Goal: Information Seeking & Learning: Learn about a topic

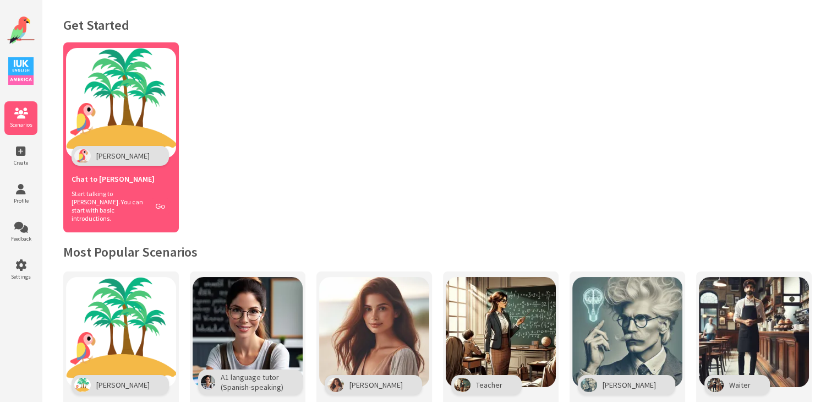
click at [100, 148] on div "Polly" at bounding box center [120, 156] width 97 height 20
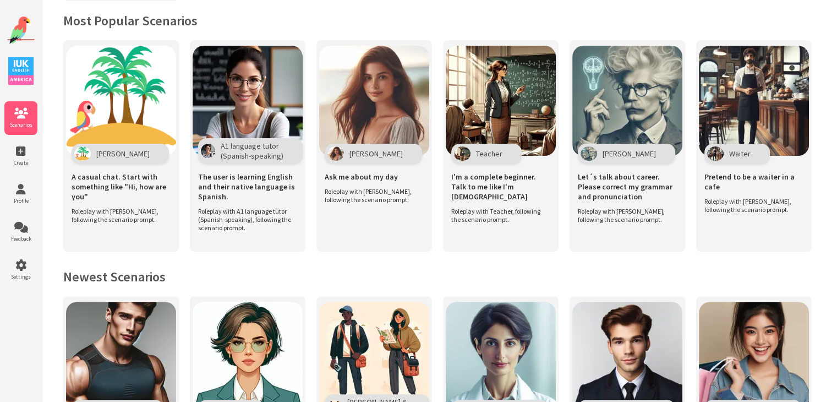
scroll to position [231, 0]
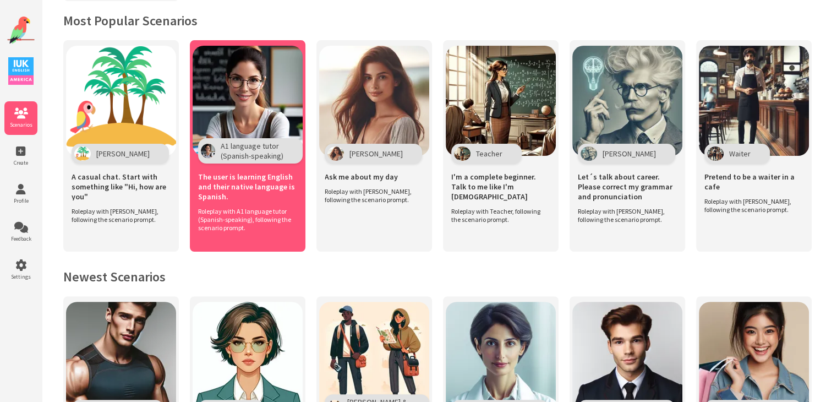
click at [254, 144] on span "A1 language tutor (Spanish-speaking)" at bounding box center [252, 151] width 63 height 20
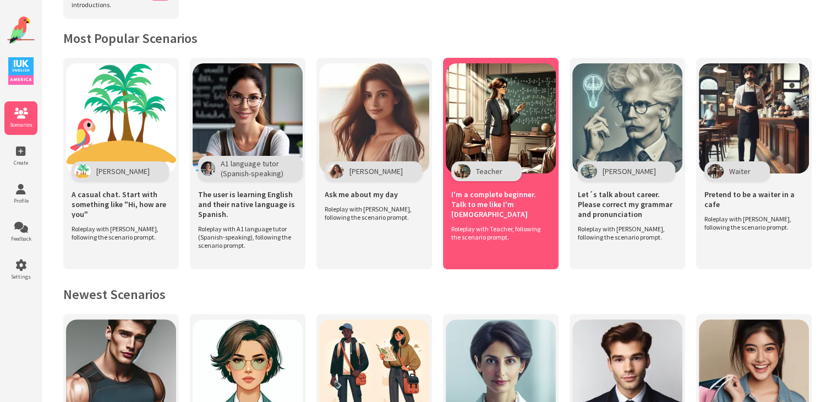
scroll to position [213, 0]
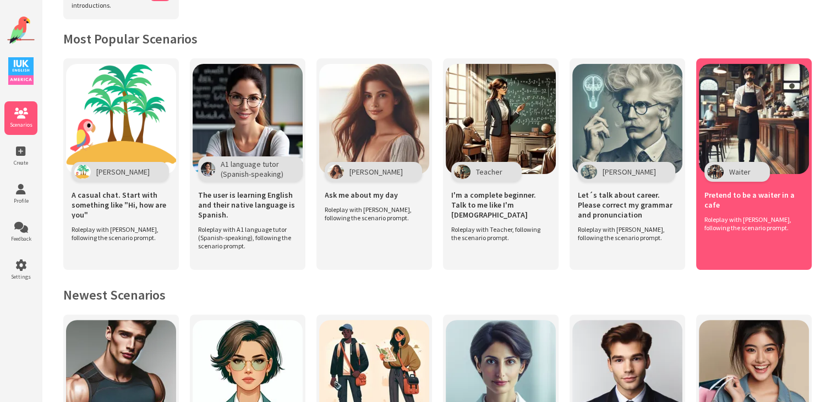
click at [726, 172] on div "Waiter" at bounding box center [738, 172] width 66 height 20
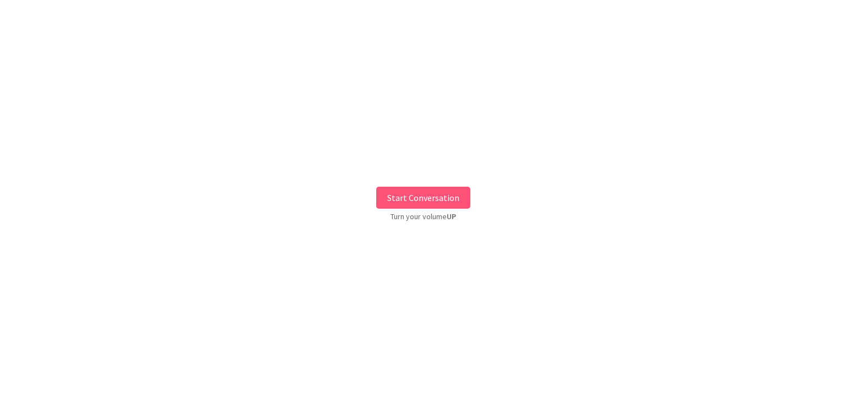
click at [407, 188] on button "Start Conversation" at bounding box center [423, 198] width 94 height 22
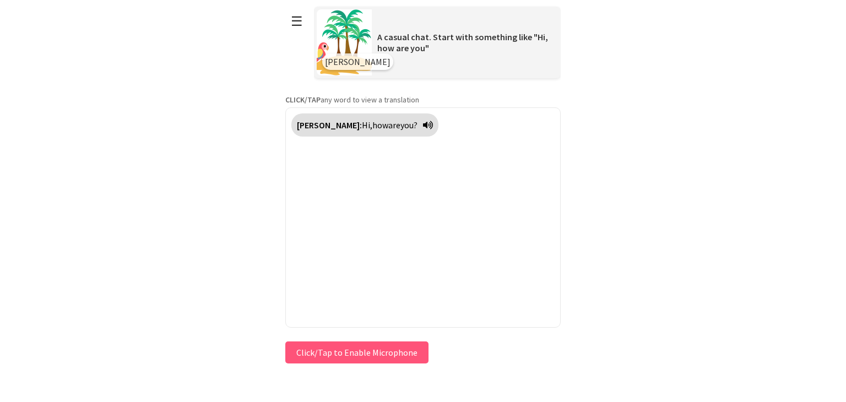
click at [392, 348] on button "Click/Tap to Enable Microphone" at bounding box center [356, 352] width 143 height 22
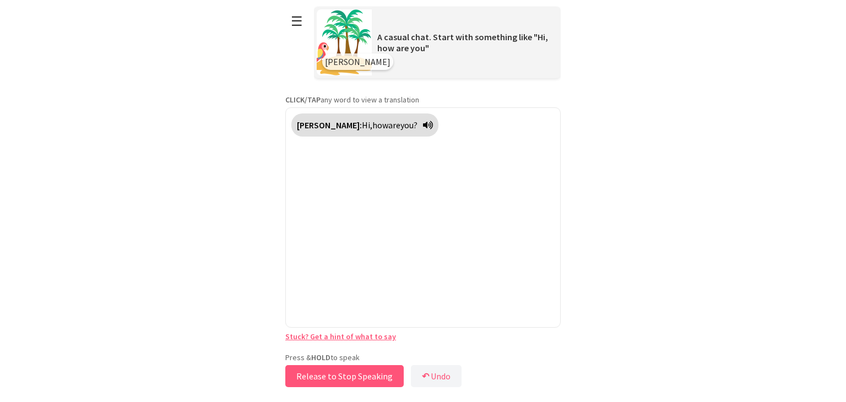
click at [355, 375] on button "Release to Stop Speaking" at bounding box center [344, 376] width 118 height 22
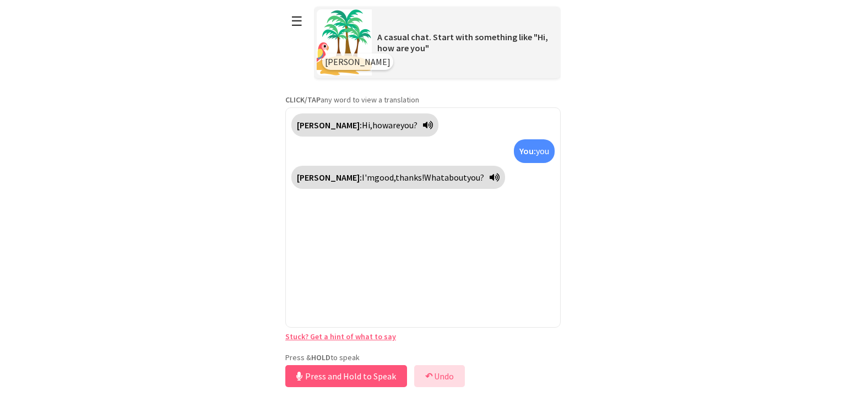
click at [450, 373] on button "↶ Undo" at bounding box center [439, 376] width 51 height 22
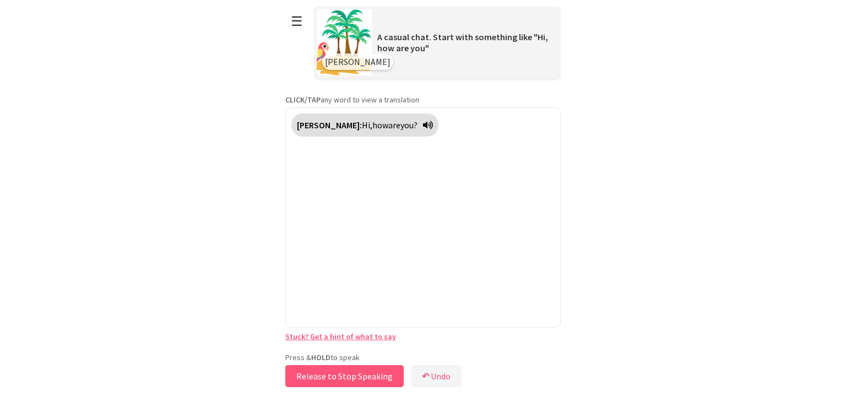
click at [399, 382] on button "Release to Stop Speaking" at bounding box center [344, 376] width 118 height 22
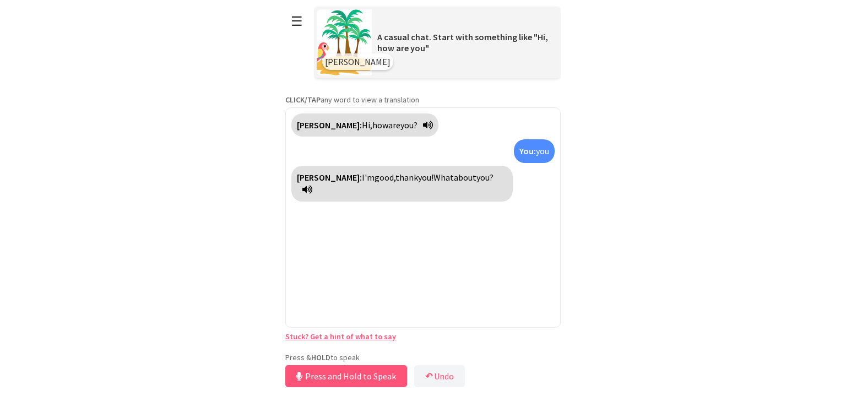
click at [308, 368] on button "Press and Hold to Speak" at bounding box center [346, 376] width 122 height 22
click at [435, 373] on button "↶ Undo" at bounding box center [439, 376] width 51 height 22
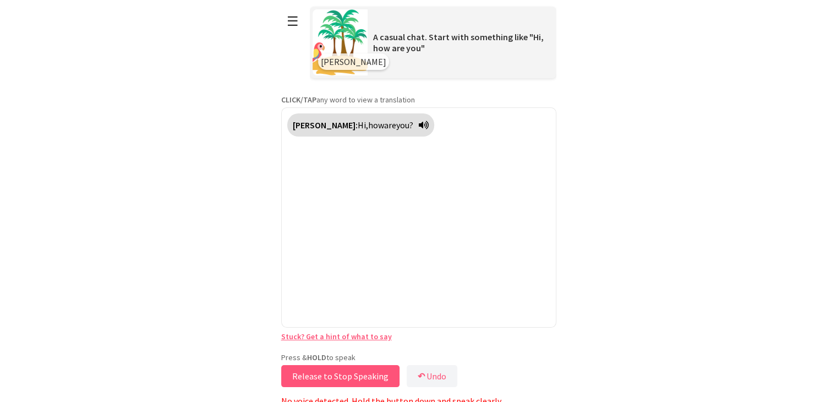
click at [388, 379] on button "Release to Stop Speaking" at bounding box center [340, 376] width 118 height 22
click at [388, 379] on button "Press and Hold to Speak" at bounding box center [342, 376] width 122 height 22
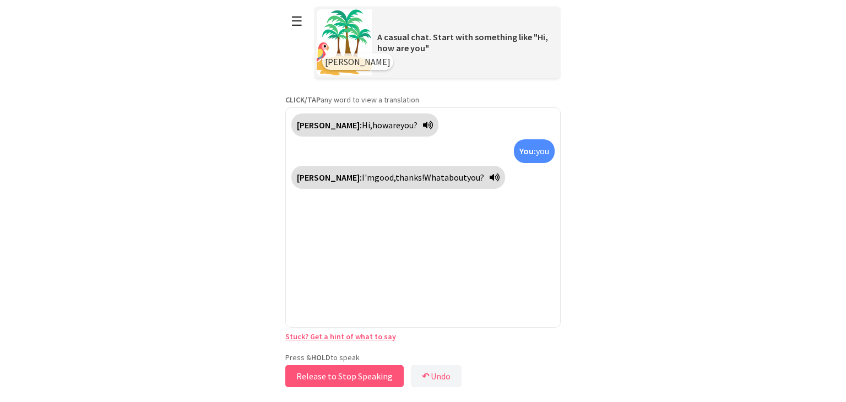
click at [388, 379] on button "Release to Stop Speaking" at bounding box center [344, 376] width 118 height 22
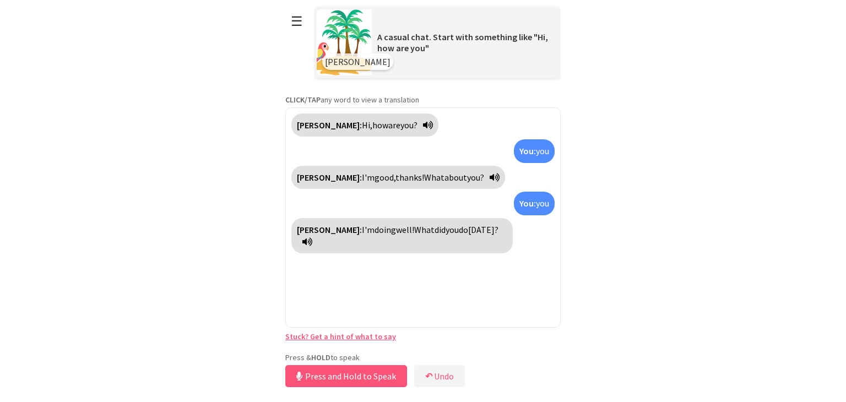
click at [375, 335] on link "Stuck? Get a hint of what to say" at bounding box center [340, 336] width 111 height 10
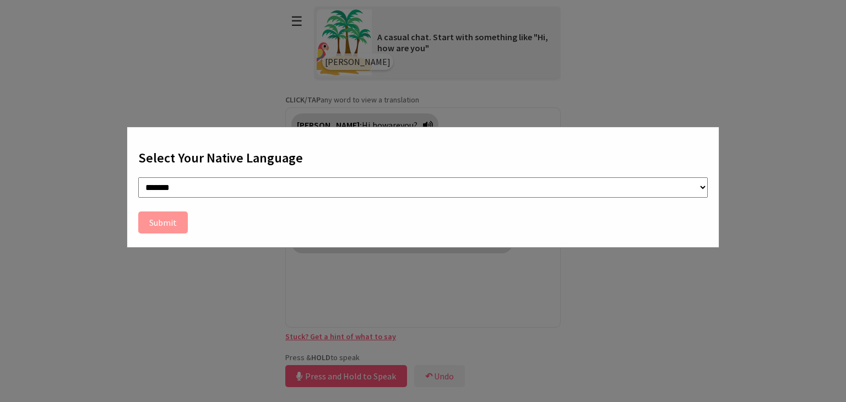
click at [182, 192] on select "**********" at bounding box center [422, 187] width 569 height 20
select select "**"
click at [138, 177] on select "**********" at bounding box center [422, 187] width 569 height 20
click at [161, 220] on button "Submit" at bounding box center [163, 222] width 50 height 22
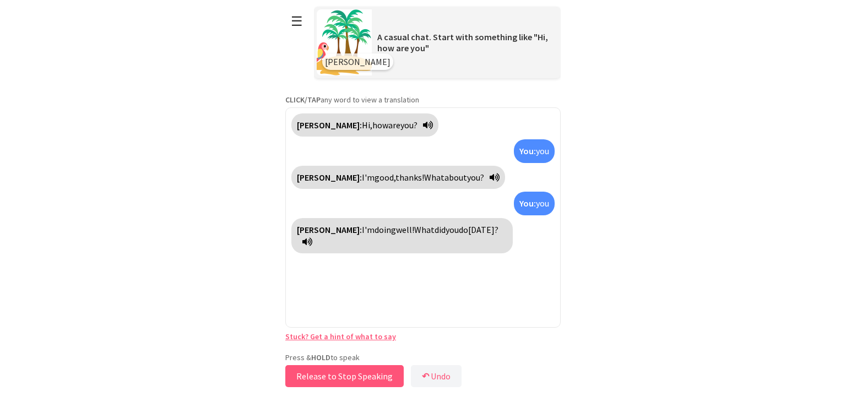
click at [312, 385] on button "Release to Stop Speaking" at bounding box center [344, 376] width 118 height 22
click at [345, 380] on button "Release to Stop Speaking" at bounding box center [344, 376] width 118 height 22
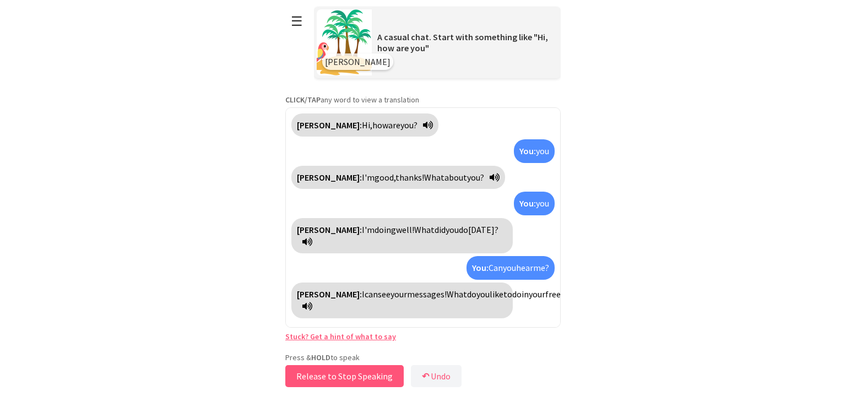
click at [345, 380] on button "Release to Stop Speaking" at bounding box center [344, 376] width 118 height 22
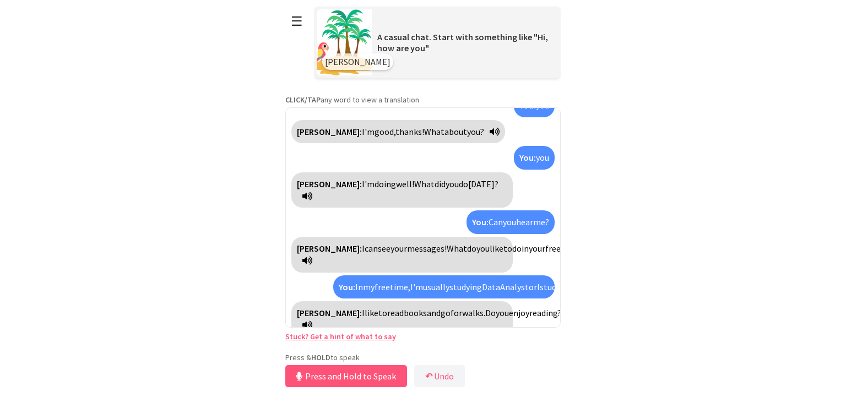
scroll to position [70, 0]
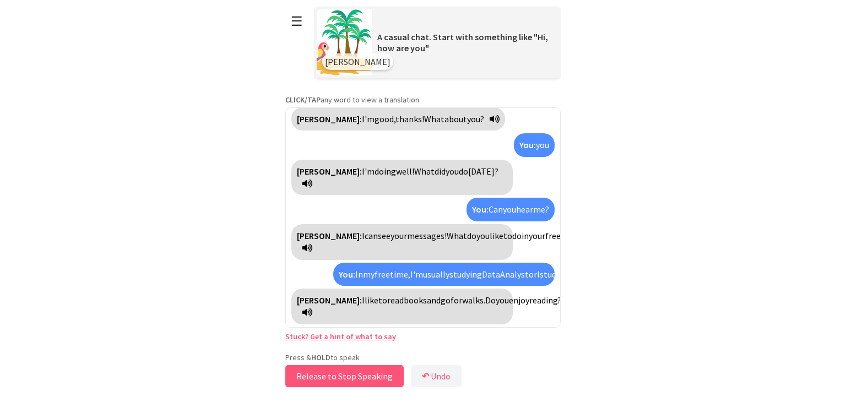
click at [345, 380] on button "Release to Stop Speaking" at bounding box center [344, 376] width 118 height 22
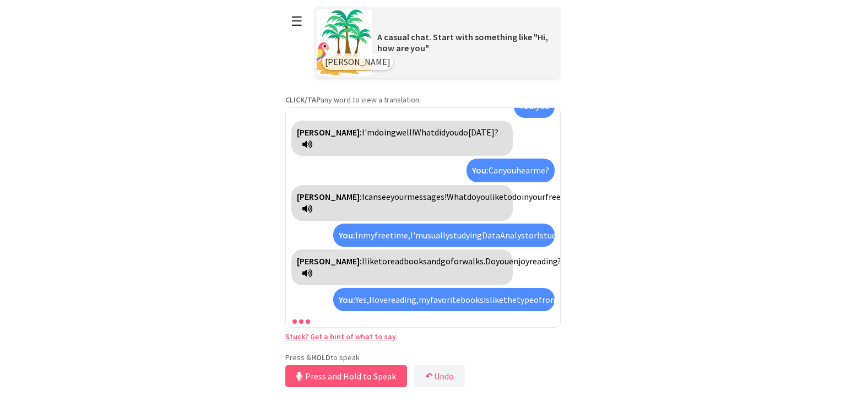
scroll to position [172, 0]
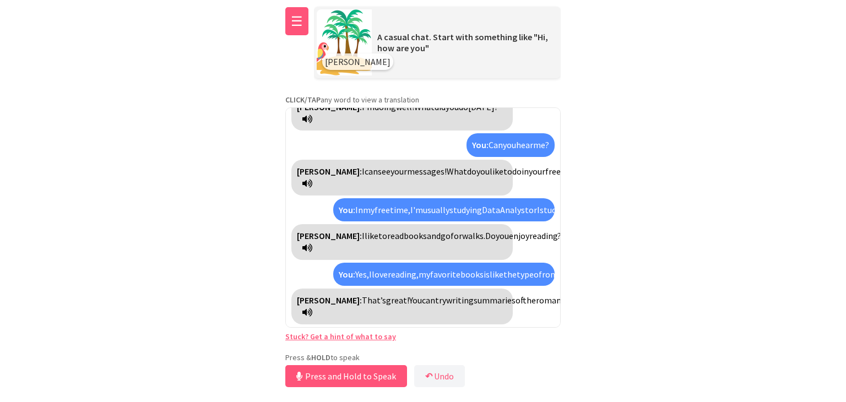
click at [297, 21] on button "☰" at bounding box center [296, 21] width 23 height 28
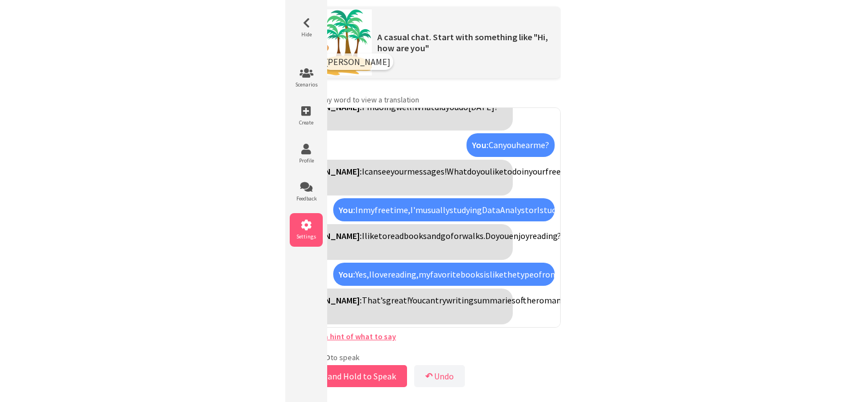
click at [299, 236] on span "Settings" at bounding box center [306, 236] width 33 height 7
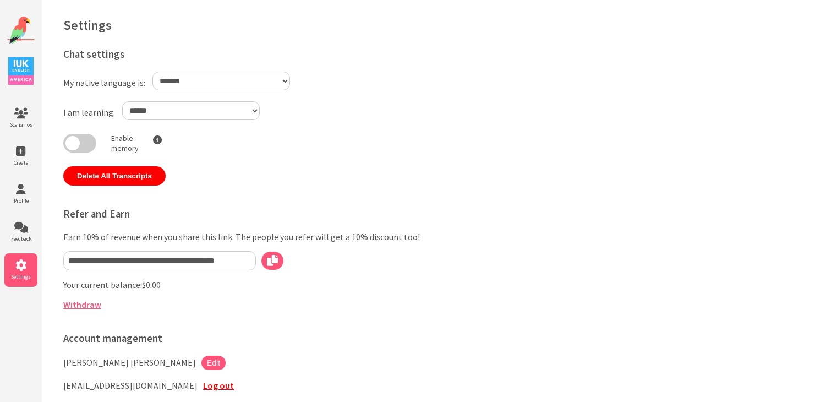
select select "**"
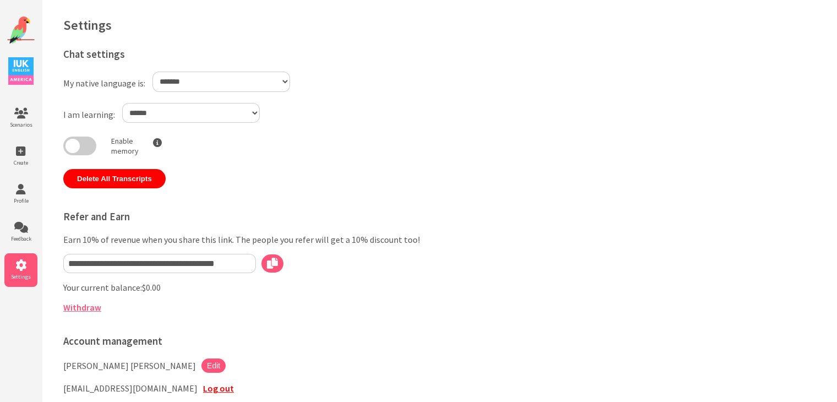
click at [300, 193] on div "**********" at bounding box center [288, 257] width 451 height 430
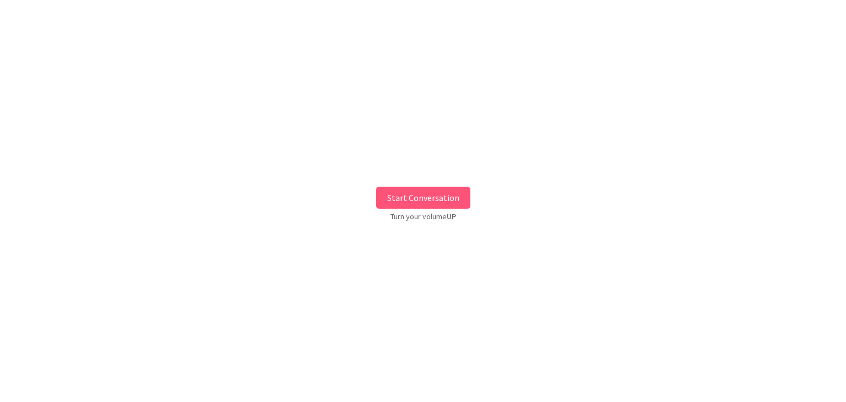
click at [431, 212] on p "Turn your volume UP" at bounding box center [423, 216] width 66 height 10
click at [438, 199] on button "Start Conversation" at bounding box center [423, 198] width 94 height 22
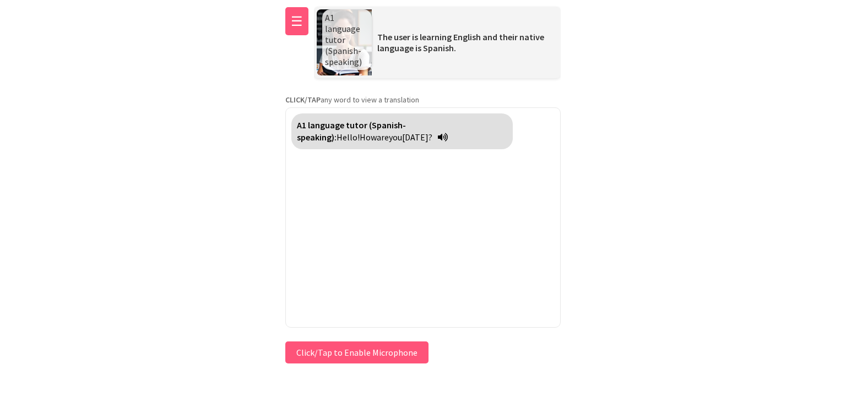
click at [294, 20] on button "☰" at bounding box center [296, 21] width 23 height 28
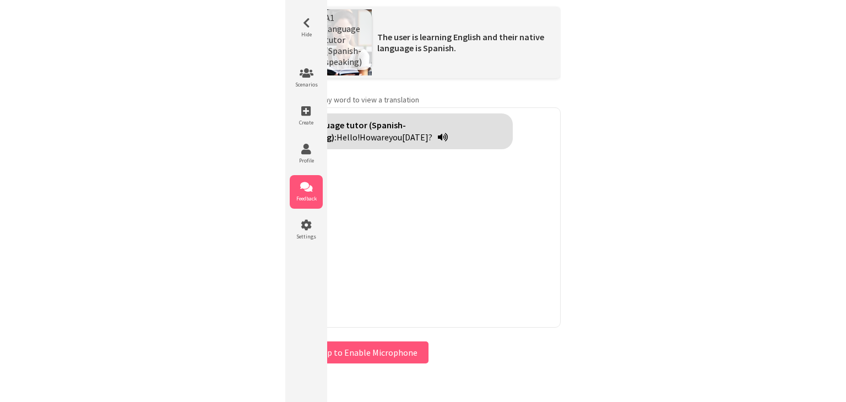
click at [300, 192] on li "Feedback" at bounding box center [306, 192] width 33 height 34
click at [303, 215] on li "Settings" at bounding box center [306, 230] width 33 height 34
click at [399, 155] on div "A1 language tutor (Spanish-speaking): Hello! How are you [DATE]?" at bounding box center [422, 217] width 275 height 220
click at [400, 233] on div "A1 language tutor (Spanish-speaking): Hello! How are you [DATE]?" at bounding box center [422, 217] width 275 height 220
click at [449, 344] on div "Press & HOLD to speak Click/Tap to Enable Microphone ↶ Undo Save No voice detec…" at bounding box center [422, 353] width 275 height 28
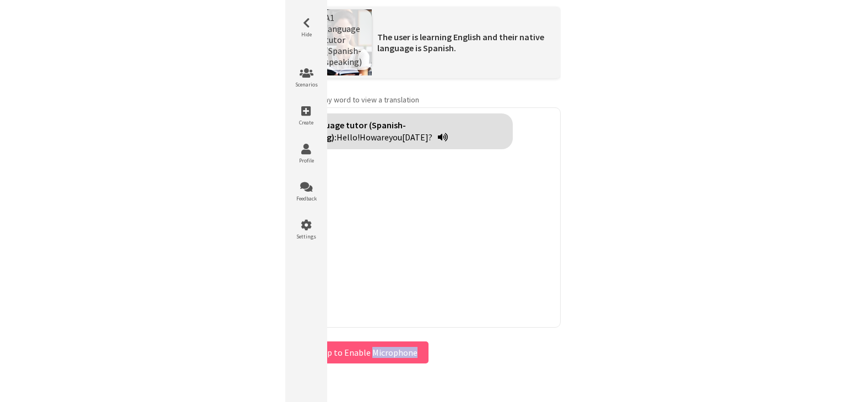
click at [449, 344] on div "Press & HOLD to speak Click/Tap to Enable Microphone ↶ Undo Save No voice detec…" at bounding box center [422, 353] width 275 height 28
click at [308, 24] on icon at bounding box center [306, 23] width 33 height 11
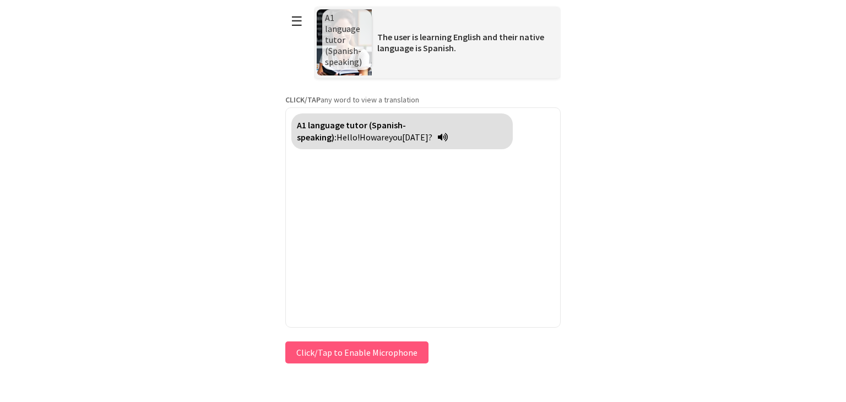
click at [310, 97] on strong "CLICK/TAP" at bounding box center [302, 100] width 35 height 10
click at [341, 97] on p "CLICK/TAP any word to view a translation" at bounding box center [422, 100] width 275 height 10
click at [402, 132] on span "today?" at bounding box center [417, 137] width 30 height 11
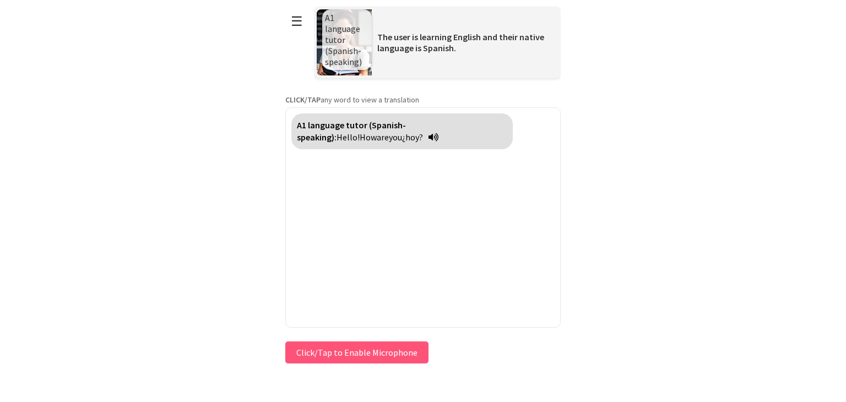
click at [385, 117] on div "A1 language tutor (Spanish-speaking): Hello! How are you ¿hoy?" at bounding box center [401, 131] width 221 height 36
click at [336, 124] on strong "A1 language tutor (Spanish-speaking):" at bounding box center [351, 130] width 109 height 23
click at [373, 132] on span "How" at bounding box center [364, 137] width 17 height 11
click at [390, 132] on span "are" at bounding box center [384, 137] width 12 height 11
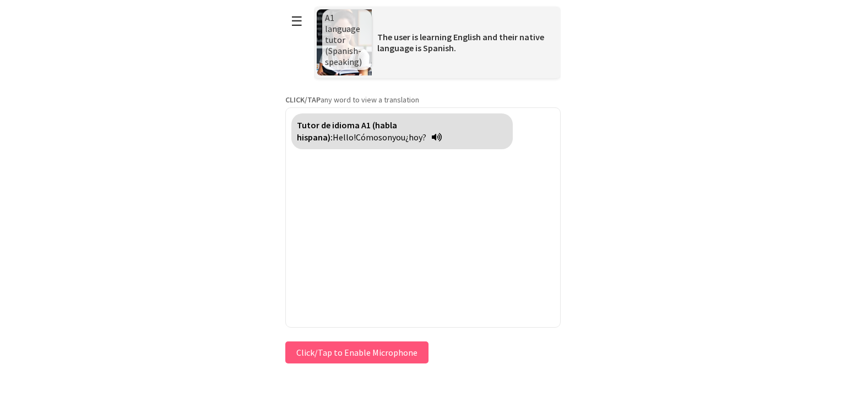
click at [392, 133] on span "you" at bounding box center [398, 137] width 13 height 11
click at [356, 132] on span "Hello!" at bounding box center [344, 137] width 23 height 11
click at [299, 18] on button "☰" at bounding box center [296, 21] width 23 height 28
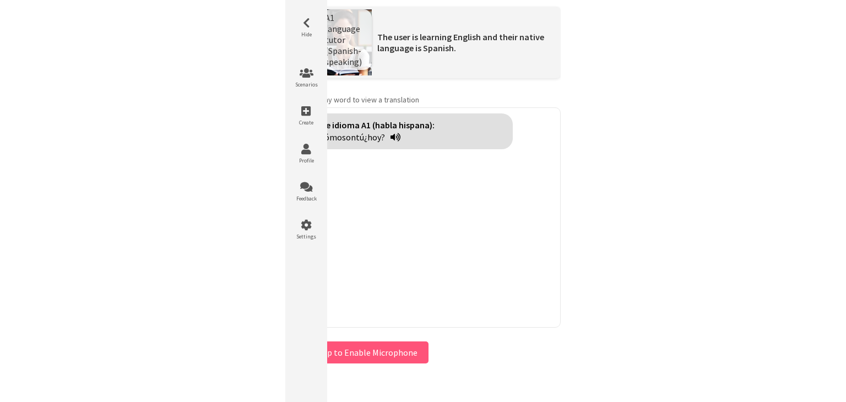
click at [401, 243] on div "Tutor de idioma A1 (habla hispana): ¡Hola! Cómo son tú ¿hoy?" at bounding box center [422, 217] width 275 height 220
click at [370, 354] on button "Click/Tap to Enable Microphone" at bounding box center [356, 352] width 143 height 22
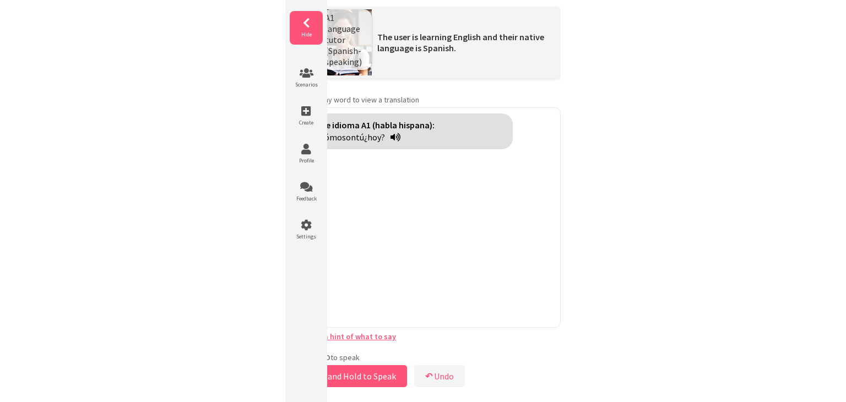
click at [307, 23] on icon at bounding box center [306, 23] width 33 height 11
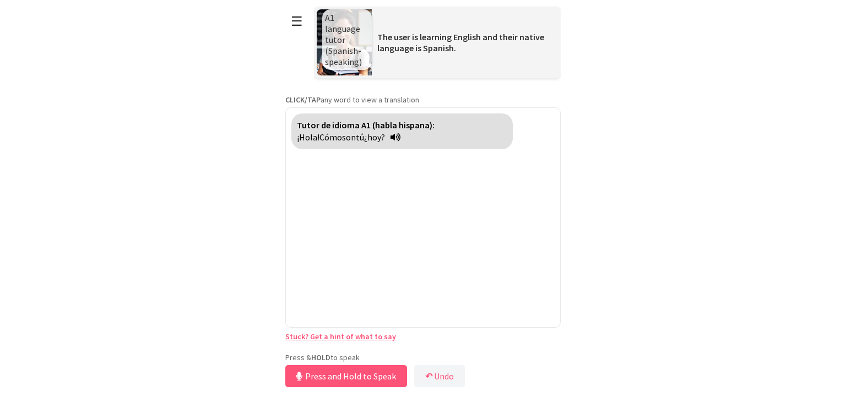
click at [347, 335] on link "Stuck? Get a hint of what to say" at bounding box center [340, 336] width 111 height 10
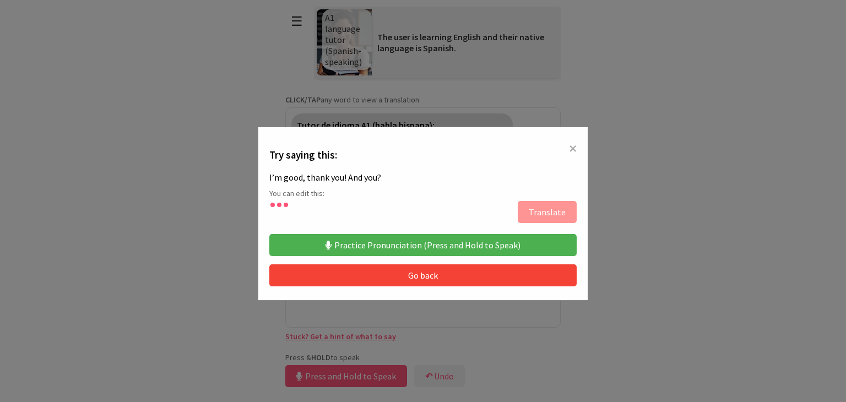
type textarea "**********"
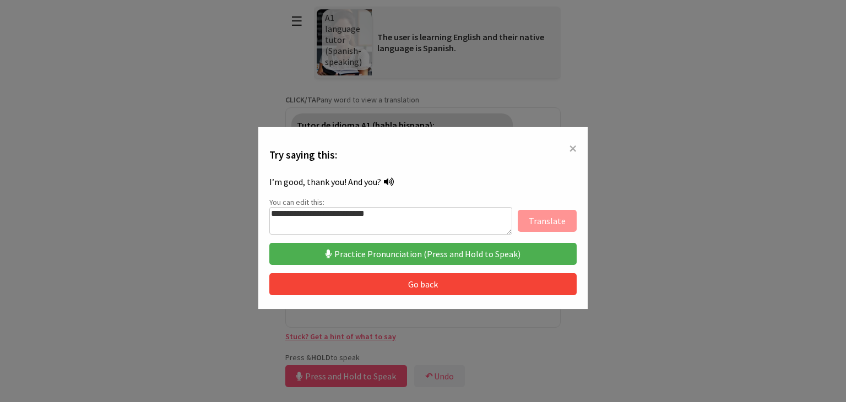
click at [456, 252] on button "Practice Pronunciation (Press and Hold to Speak)" at bounding box center [422, 254] width 307 height 22
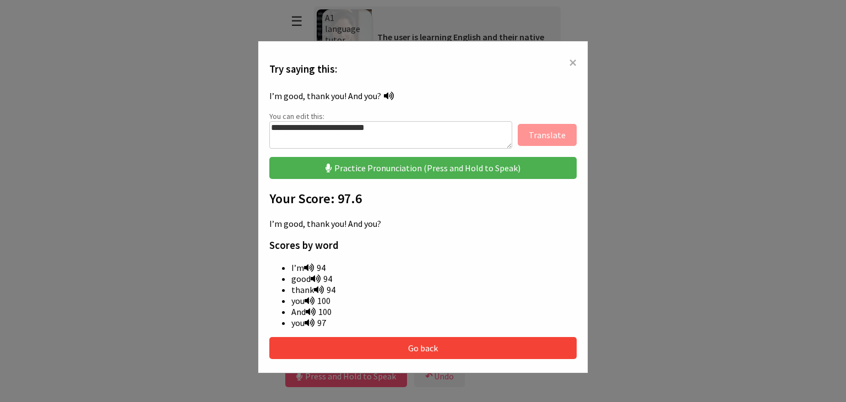
scroll to position [68, 0]
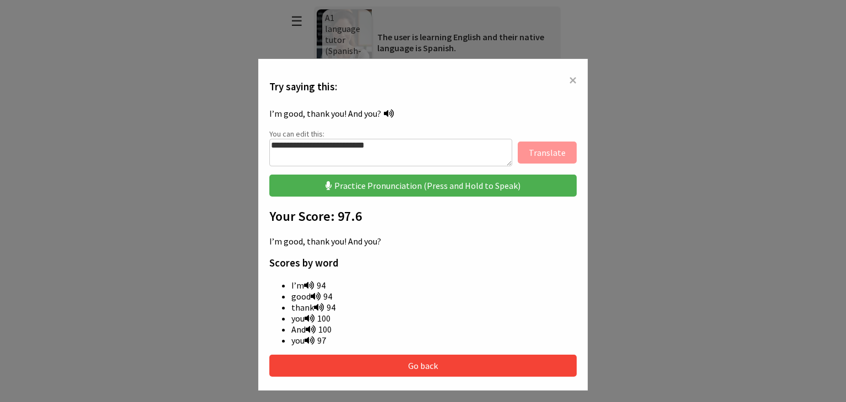
click at [569, 86] on span "×" at bounding box center [573, 80] width 8 height 20
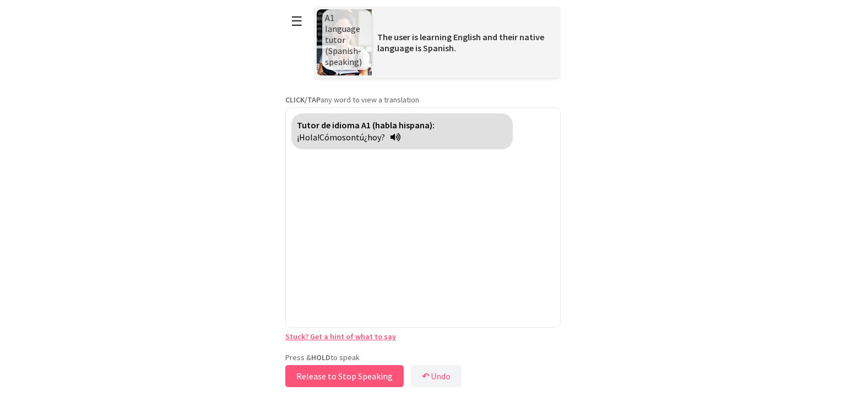
click at [318, 383] on button "Release to Stop Speaking" at bounding box center [344, 376] width 118 height 22
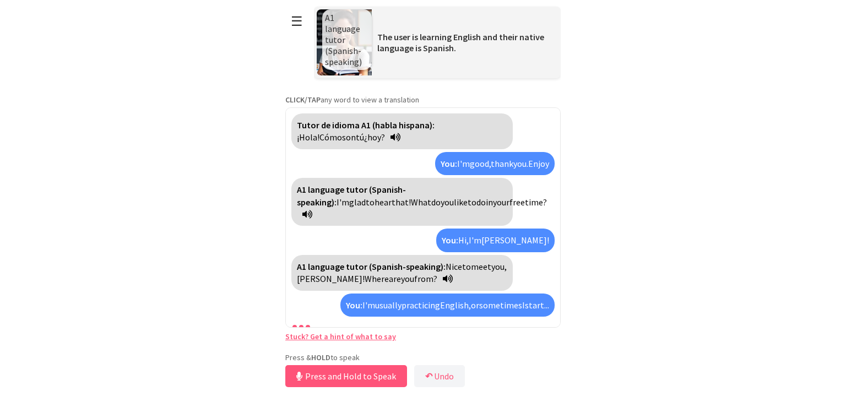
scroll to position [31, 0]
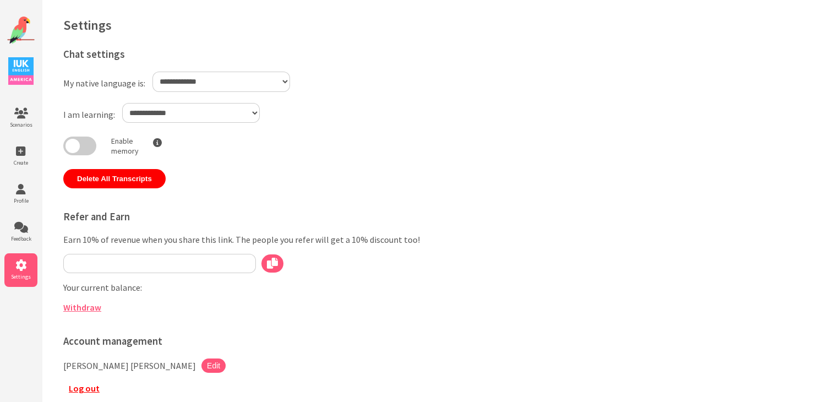
select select "**"
type input "**********"
select select "**"
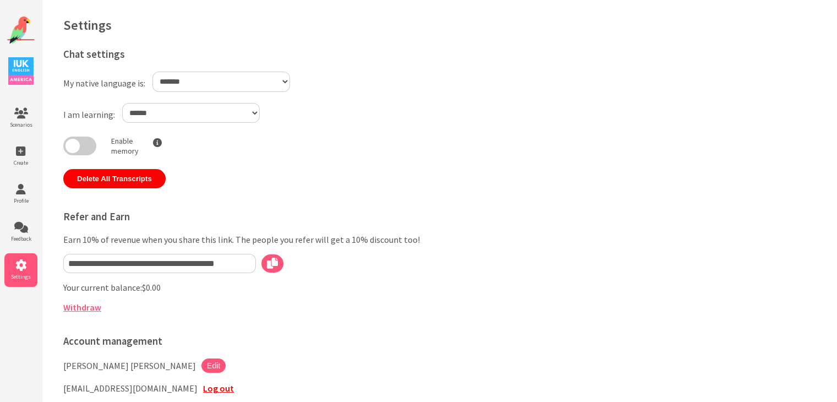
scroll to position [96, 0]
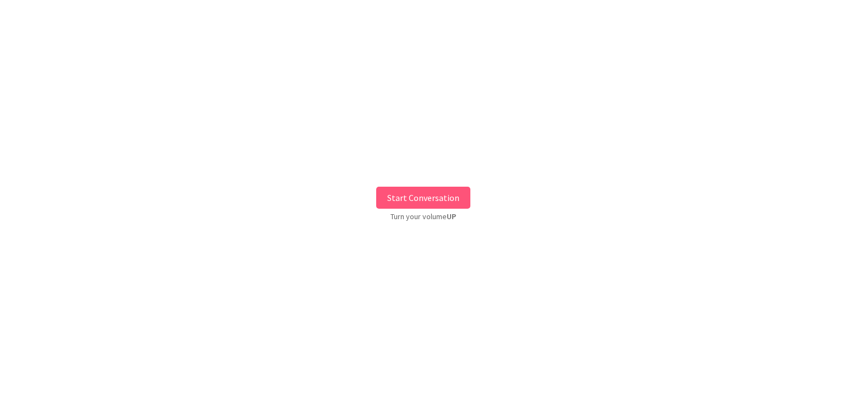
click at [443, 198] on button "Start Conversation" at bounding box center [423, 198] width 94 height 22
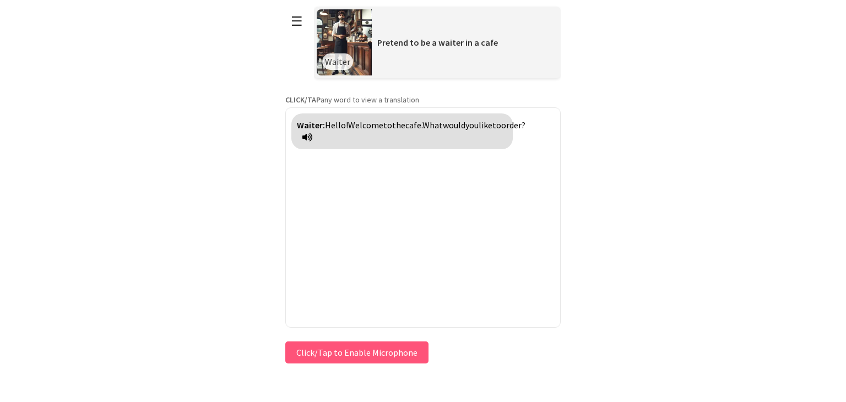
click at [359, 133] on div "Waiter: Hello! Welcome to the cafe. What would you like to order?" at bounding box center [401, 131] width 221 height 36
drag, startPoint x: 359, startPoint y: 133, endPoint x: 320, endPoint y: 130, distance: 39.1
click at [320, 130] on div "Waiter: Hello! Welcome to the cafe. What would you like to order?" at bounding box center [401, 131] width 221 height 36
click at [296, 100] on strong "CLICK/TAP" at bounding box center [302, 100] width 35 height 10
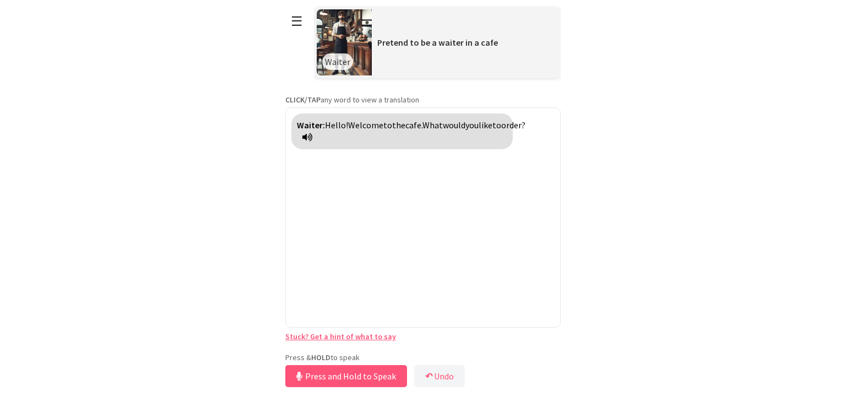
click at [367, 351] on div "**********" at bounding box center [422, 195] width 275 height 390
click at [351, 339] on link "Stuck? Get a hint of what to say" at bounding box center [340, 336] width 111 height 10
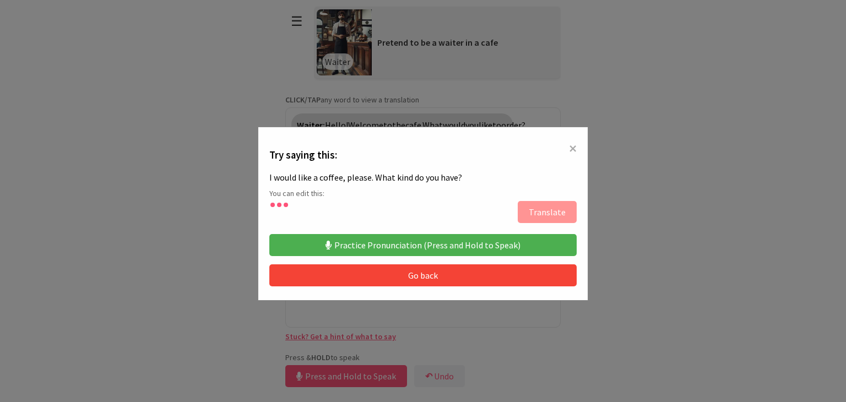
type textarea "**********"
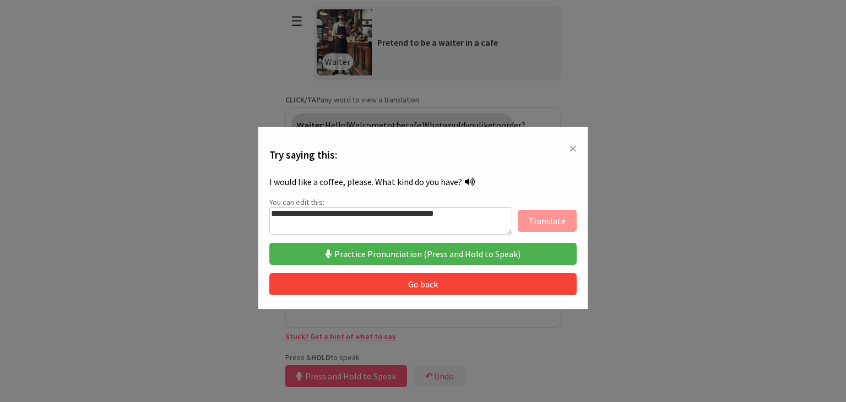
click at [412, 249] on button "Practice Pronunciation (Press and Hold to Speak)" at bounding box center [422, 254] width 307 height 22
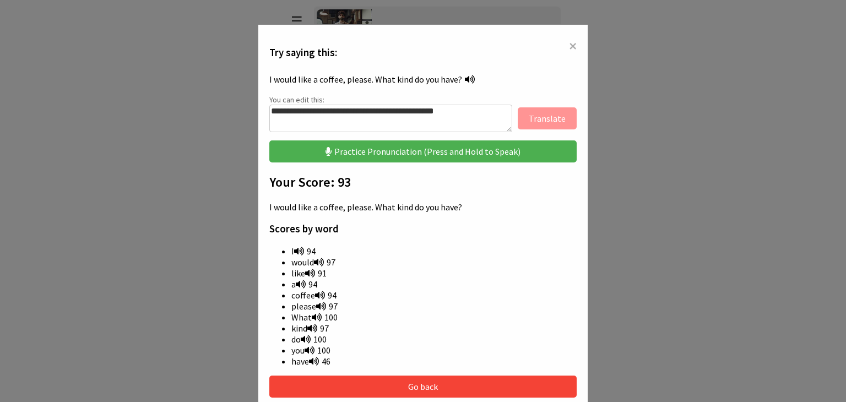
scroll to position [103, 0]
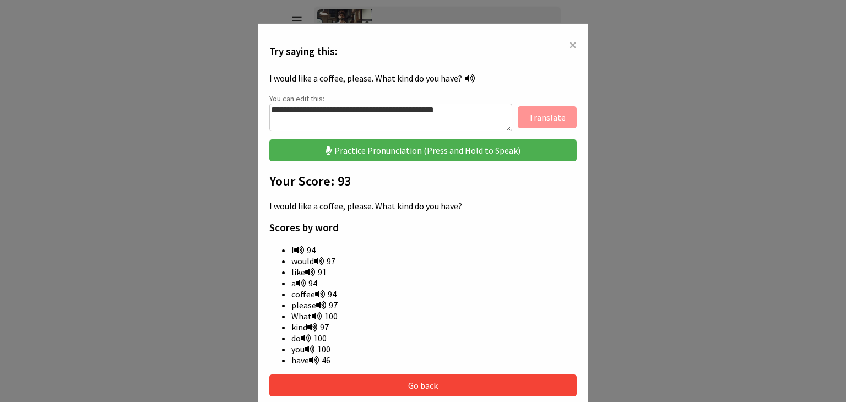
click at [396, 158] on button "Practice Pronunciation (Press and Hold to Speak)" at bounding box center [422, 150] width 307 height 22
click at [412, 149] on button "Practice Pronunciation (Press and Hold to Speak)" at bounding box center [422, 150] width 307 height 22
click at [569, 36] on span "×" at bounding box center [573, 45] width 8 height 20
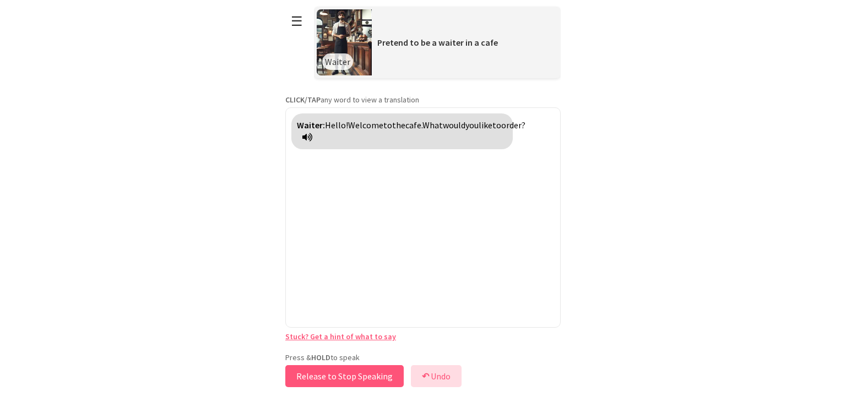
drag, startPoint x: 365, startPoint y: 370, endPoint x: 426, endPoint y: 369, distance: 60.6
click at [426, 369] on div "Press & HOLD to speak Release to Stop Speaking ↶ Undo Save No voice detected. H…" at bounding box center [422, 370] width 275 height 37
click at [426, 369] on button "↶ Undo" at bounding box center [436, 376] width 51 height 22
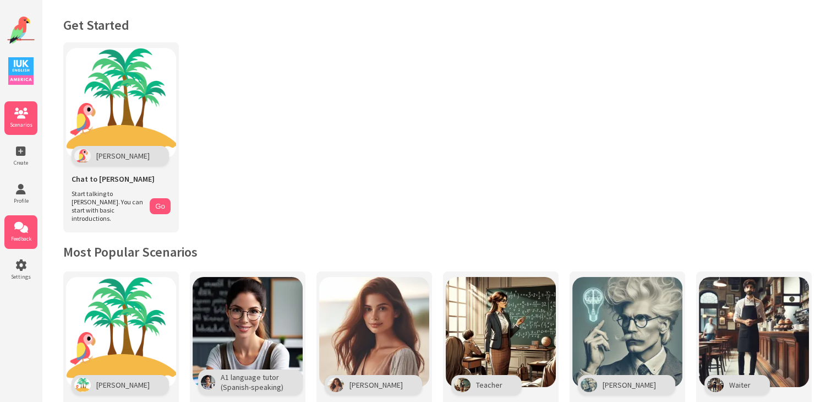
click at [20, 227] on icon at bounding box center [20, 227] width 33 height 11
